Goal: Task Accomplishment & Management: Use online tool/utility

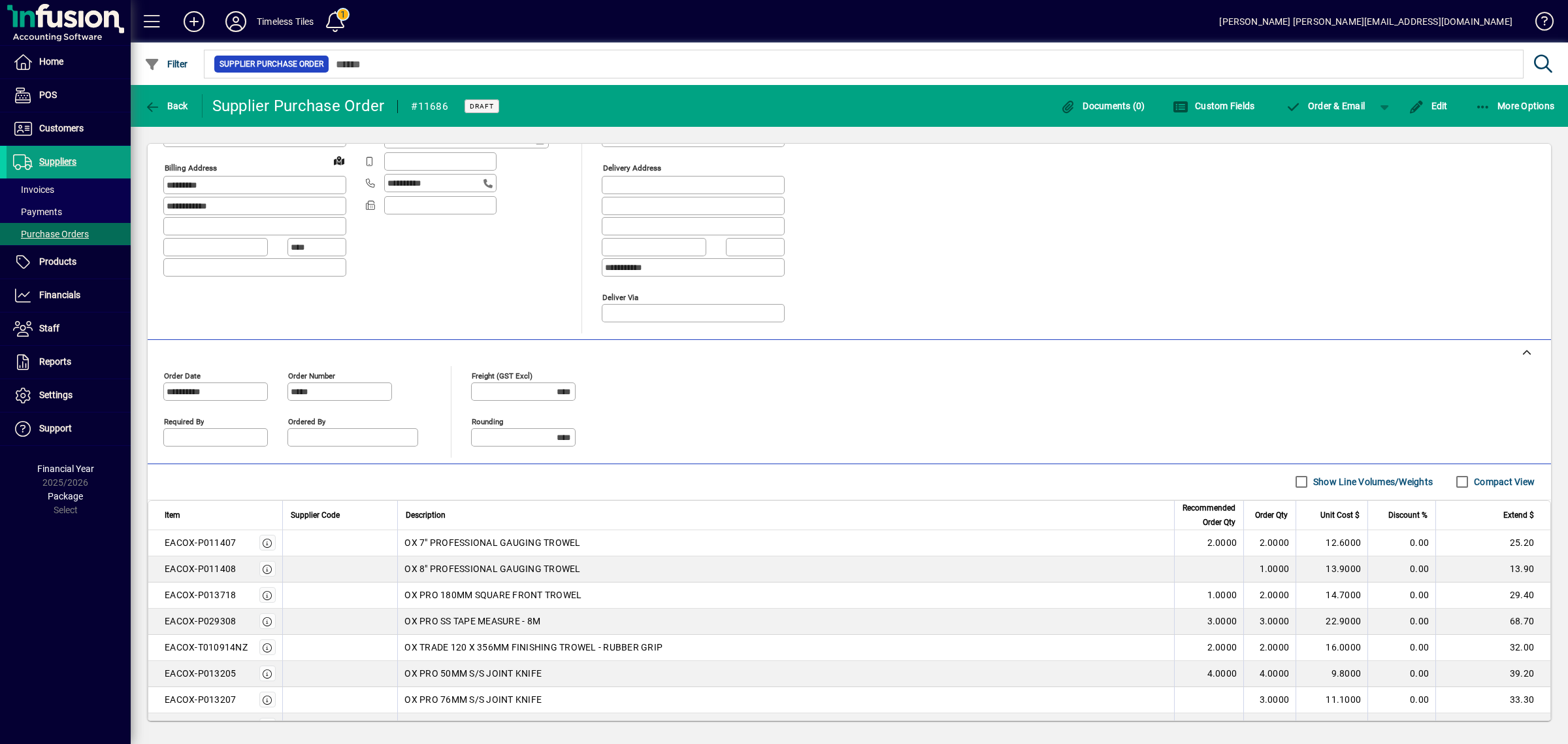
scroll to position [245, 0]
